Goal: Transaction & Acquisition: Purchase product/service

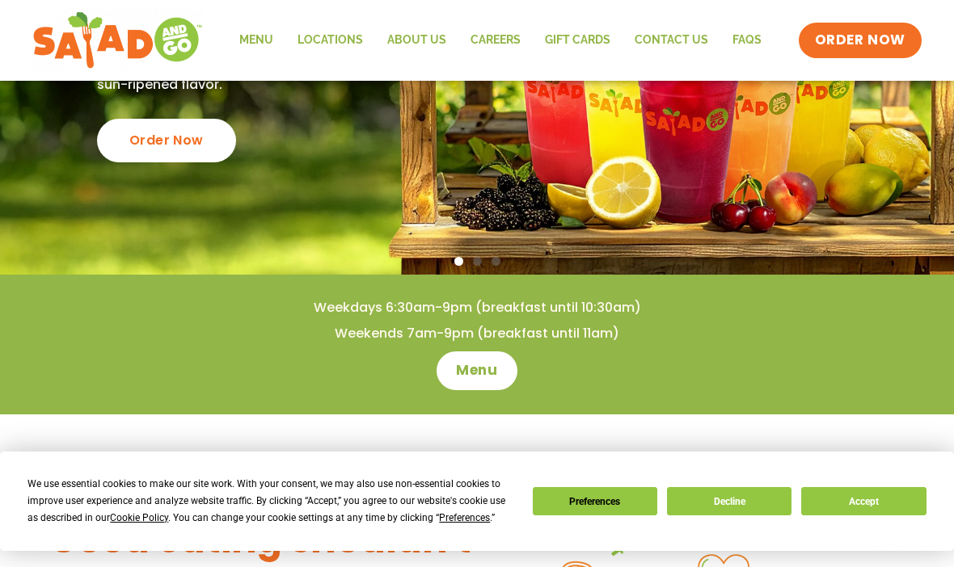
scroll to position [290, 0]
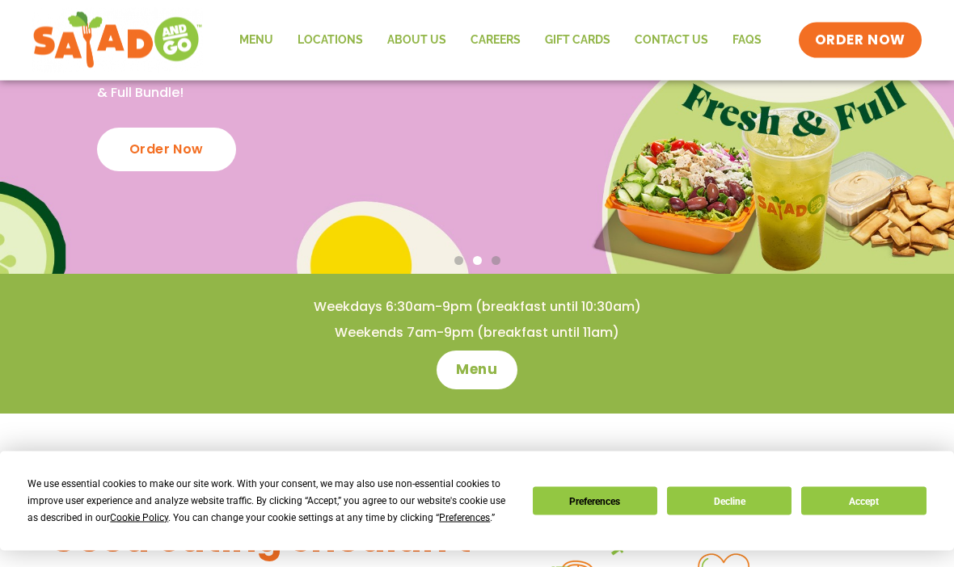
click at [811, 516] on button "Accept" at bounding box center [863, 501] width 124 height 28
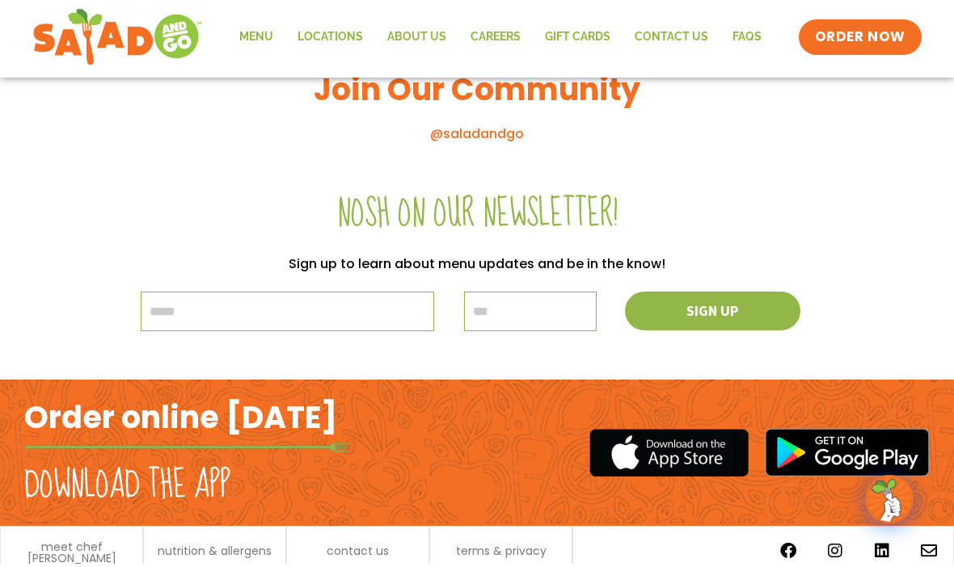
scroll to position [1731, 0]
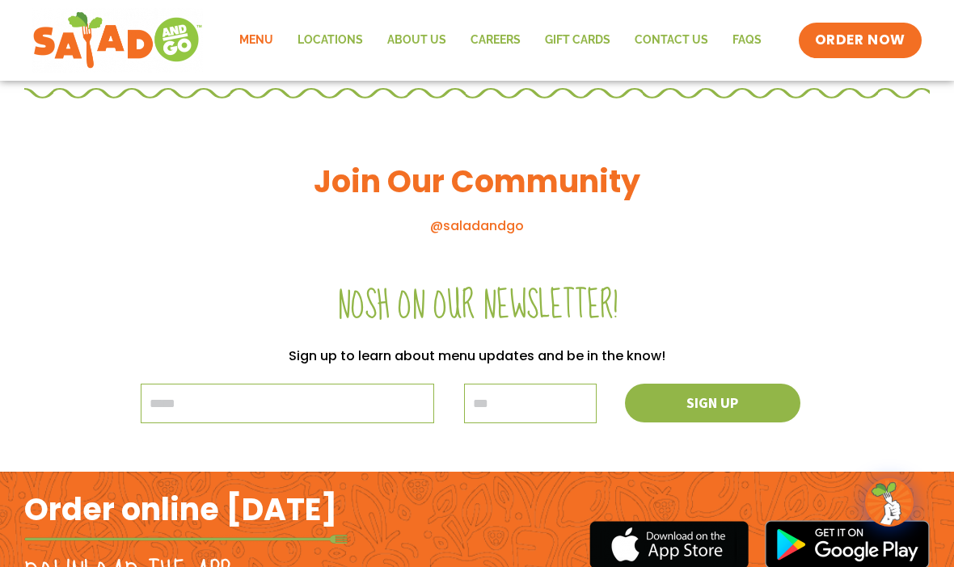
click at [275, 46] on link "Menu" at bounding box center [256, 40] width 58 height 37
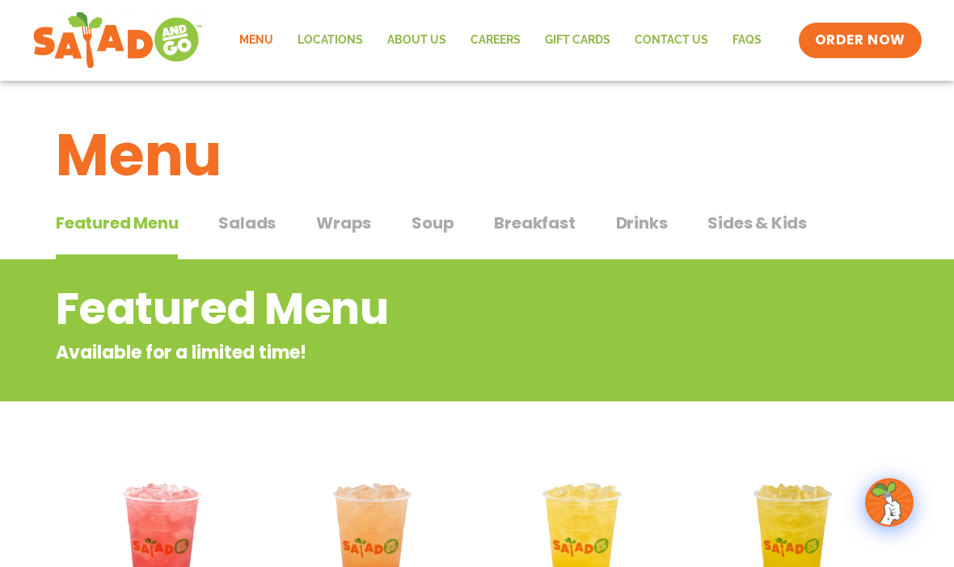
click at [268, 235] on button "Salads Salads" at bounding box center [246, 235] width 57 height 49
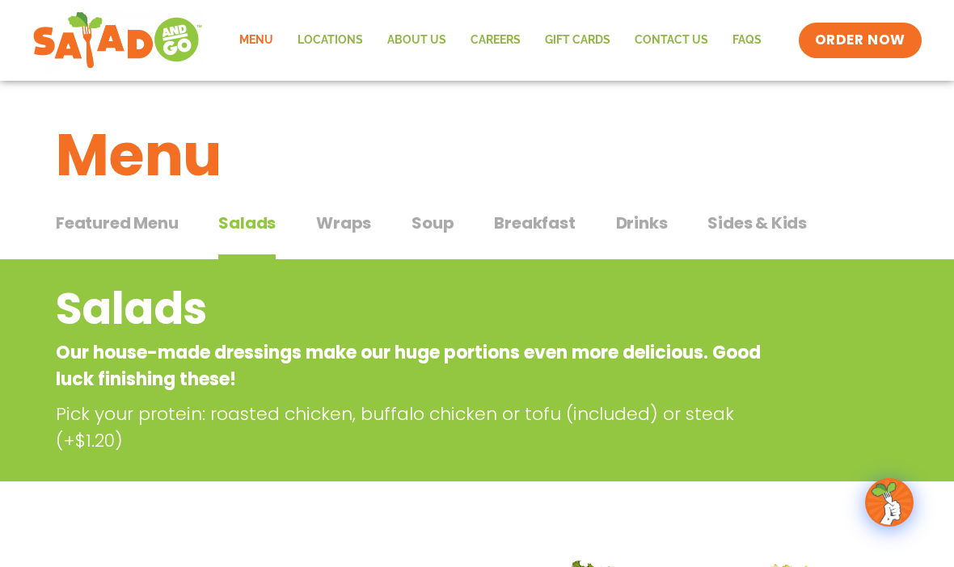
click at [348, 224] on span "Wraps" at bounding box center [343, 223] width 55 height 24
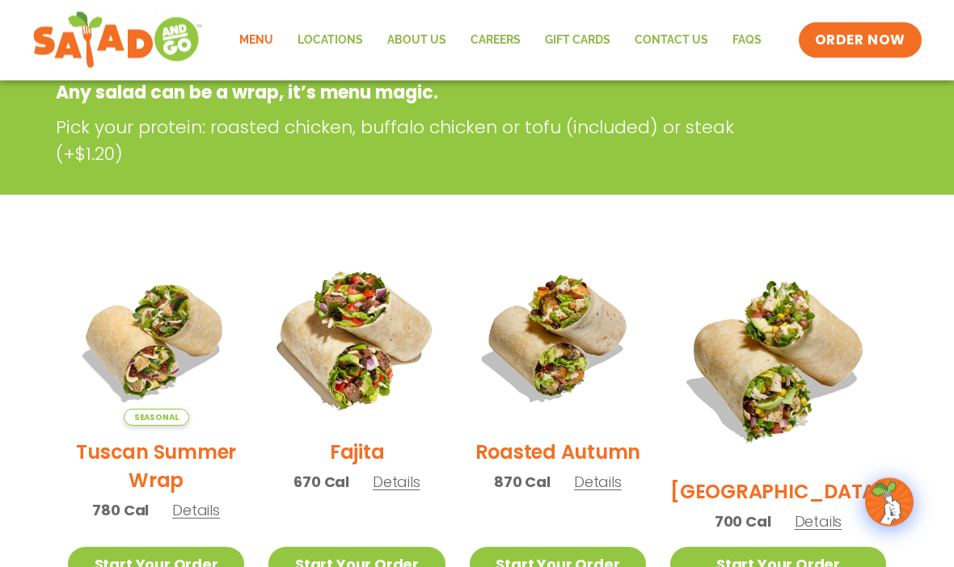
scroll to position [211, 0]
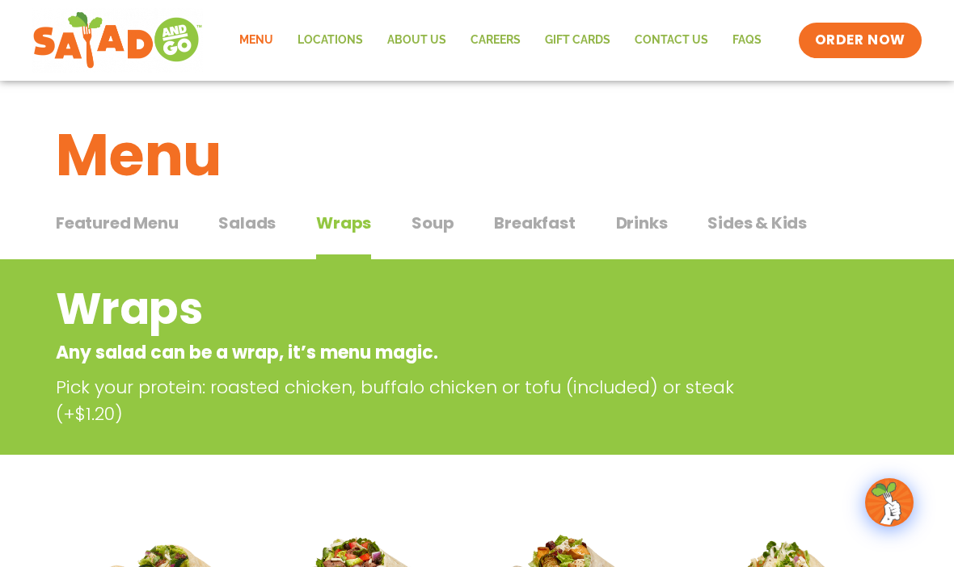
click at [423, 229] on span "Soup" at bounding box center [432, 223] width 42 height 24
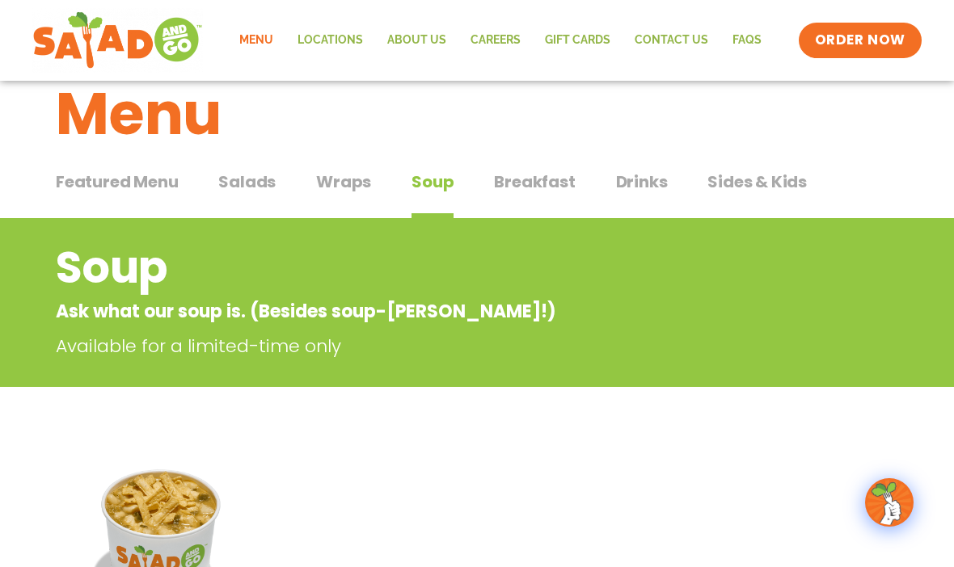
scroll to position [42, 0]
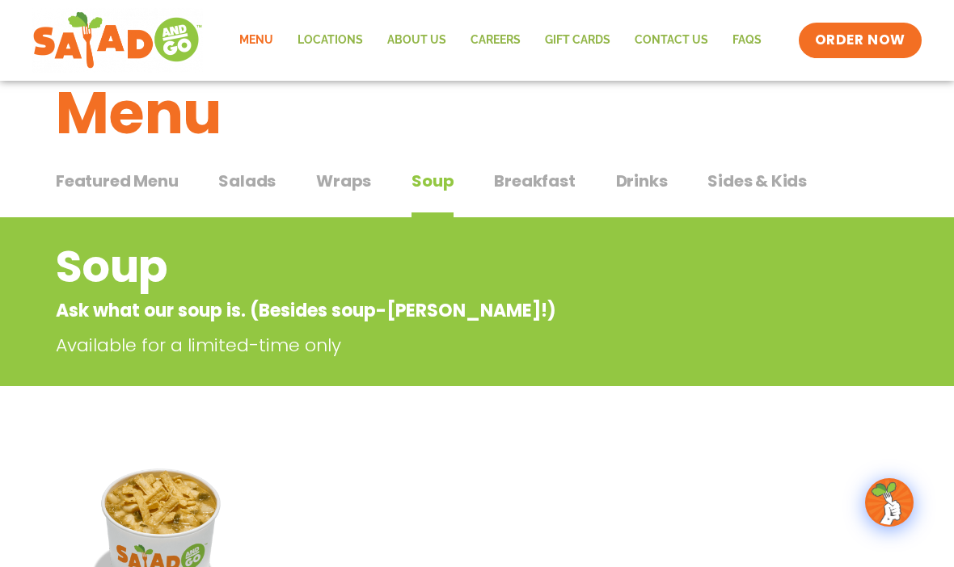
click at [763, 177] on span "Sides & Kids" at bounding box center [756, 181] width 99 height 24
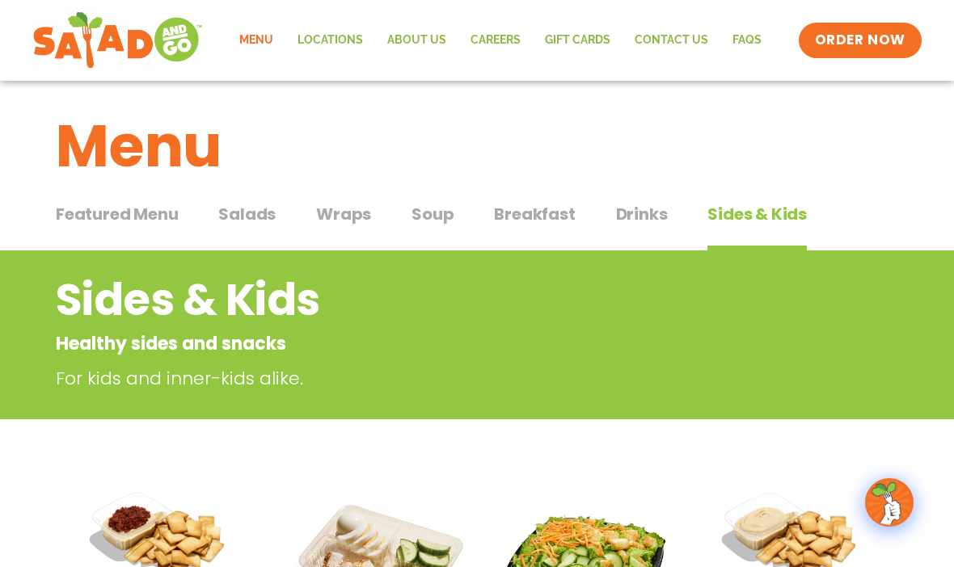
scroll to position [11, 0]
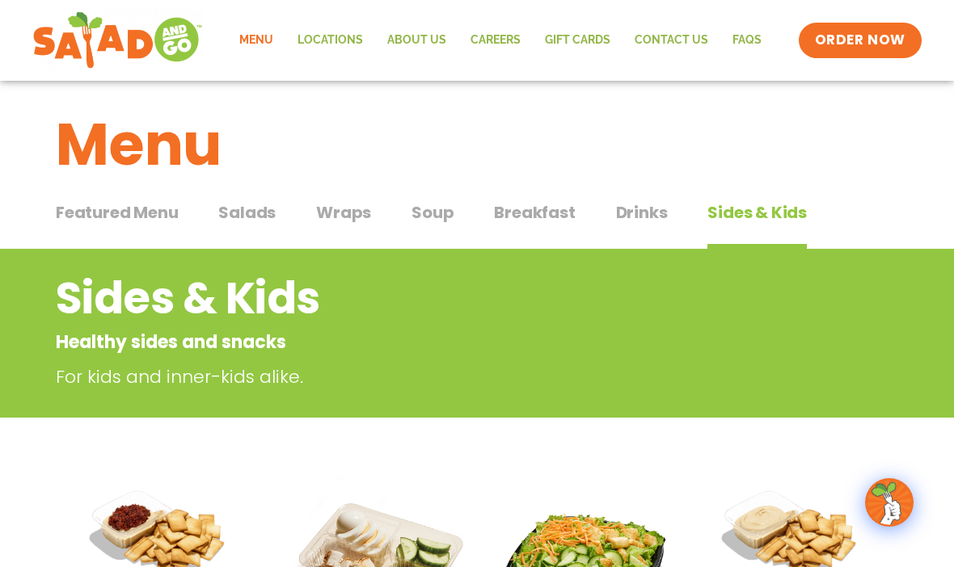
click at [254, 218] on span "Salads" at bounding box center [246, 212] width 57 height 24
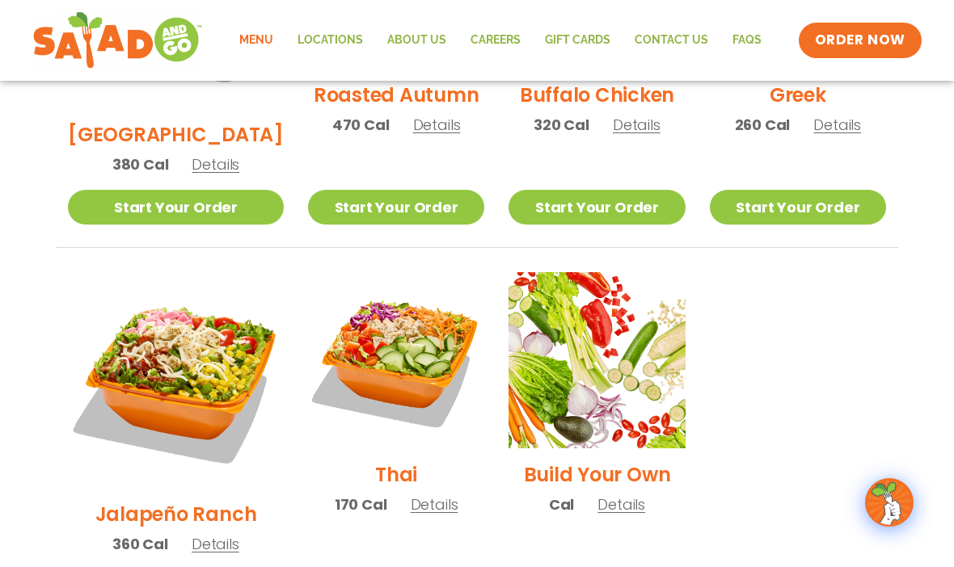
scroll to position [1070, 0]
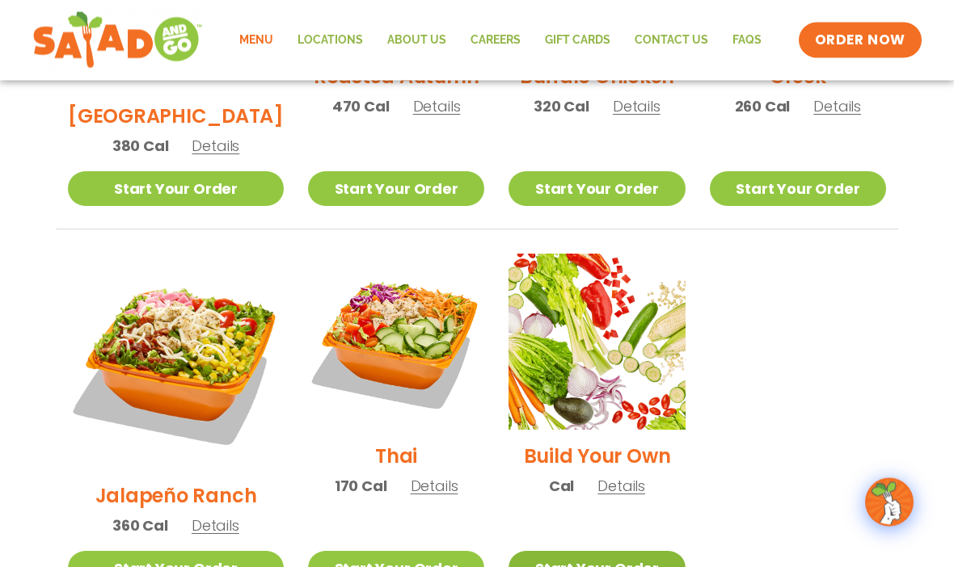
click at [520, 552] on link "Start Your Order" at bounding box center [596, 569] width 176 height 35
